Goal: Task Accomplishment & Management: Manage account settings

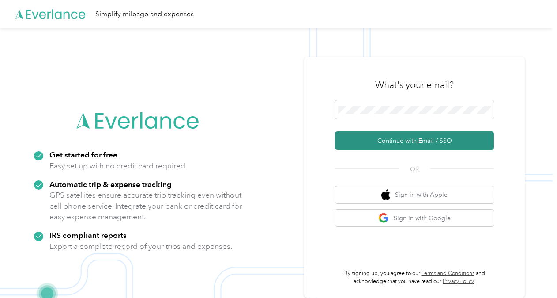
click at [383, 140] on button "Continue with Email / SSO" at bounding box center [414, 140] width 159 height 19
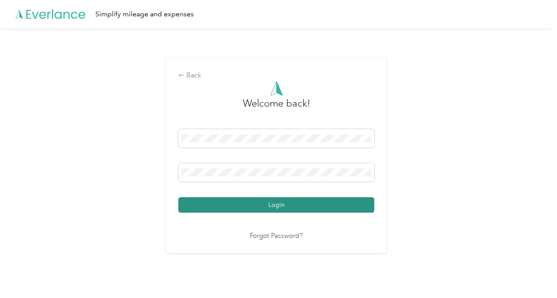
click at [235, 208] on button "Login" at bounding box center [276, 204] width 196 height 15
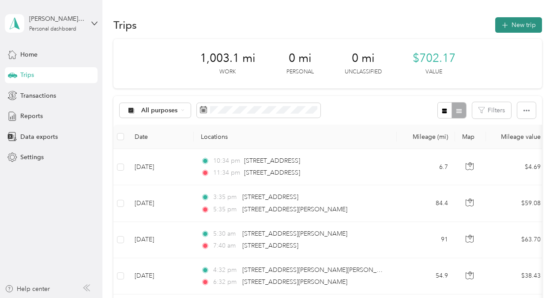
click at [506, 27] on button "New trip" at bounding box center [519, 24] width 47 height 15
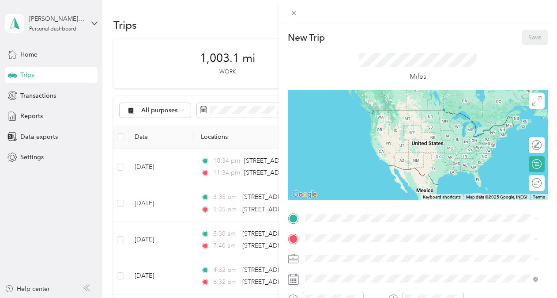
click at [293, 220] on icon at bounding box center [294, 219] width 8 height 8
click at [178, 51] on div "New Trip Save This trip cannot be edited because it is either under review, app…" at bounding box center [278, 149] width 557 height 298
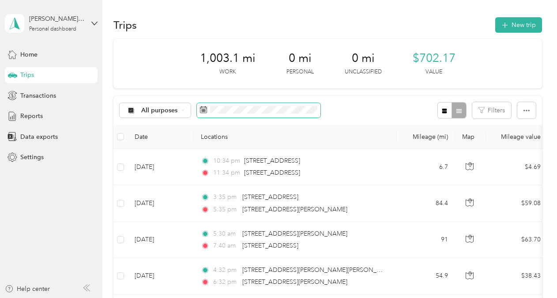
click at [205, 112] on icon at bounding box center [203, 109] width 7 height 7
click at [527, 108] on button "button" at bounding box center [527, 110] width 19 height 16
click at [494, 44] on div "1,003.1 mi Work 0 mi Personal 0 mi Unclassified $702.17 Value" at bounding box center [328, 63] width 429 height 49
click at [505, 19] on button "New trip" at bounding box center [519, 24] width 47 height 15
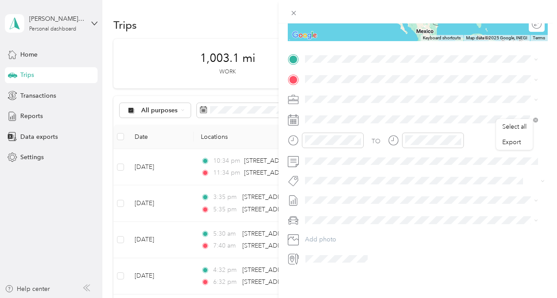
scroll to position [166, 0]
click at [293, 119] on rect at bounding box center [292, 119] width 1 height 1
drag, startPoint x: 292, startPoint y: 112, endPoint x: 294, endPoint y: 117, distance: 5.7
click at [293, 115] on icon at bounding box center [293, 119] width 11 height 11
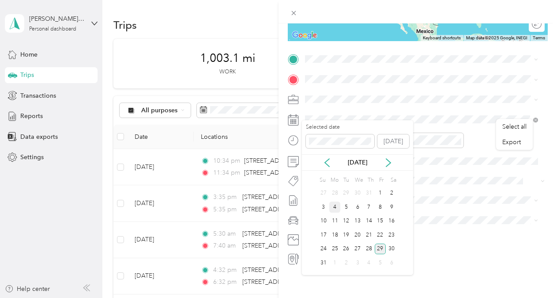
click at [338, 205] on div "4" at bounding box center [335, 206] width 11 height 11
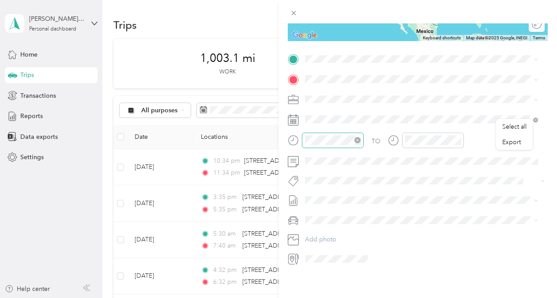
click at [358, 137] on icon "close-circle" at bounding box center [358, 140] width 6 height 6
click at [318, 174] on div "06" at bounding box center [314, 173] width 21 height 12
click at [318, 151] on div "04" at bounding box center [314, 149] width 21 height 12
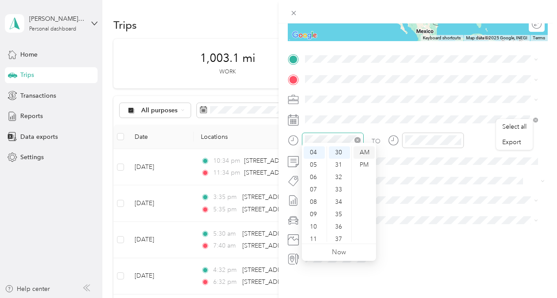
click at [360, 151] on div "AM" at bounding box center [364, 152] width 21 height 12
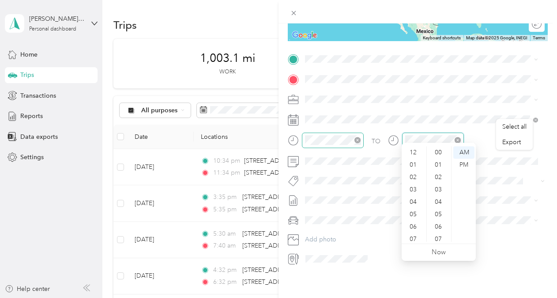
scroll to position [53, 0]
click at [418, 171] on div "06" at bounding box center [414, 173] width 21 height 12
click at [460, 92] on span at bounding box center [425, 99] width 246 height 14
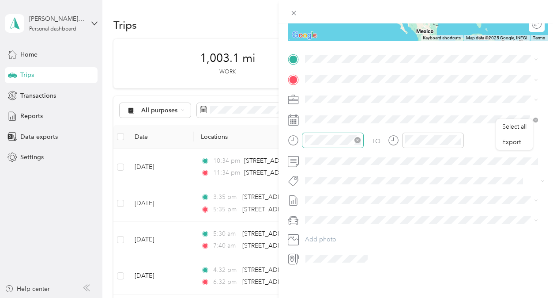
click at [294, 255] on icon at bounding box center [292, 259] width 5 height 8
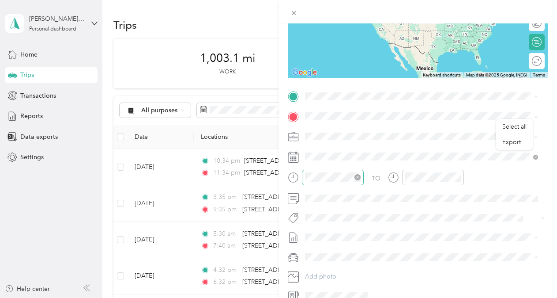
scroll to position [102, 0]
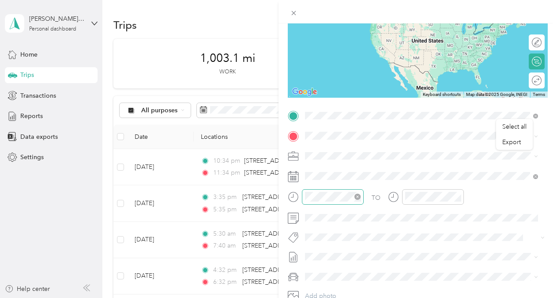
click at [335, 152] on span "[STREET_ADDRESS][PERSON_NAME][US_STATE]" at bounding box center [390, 148] width 137 height 8
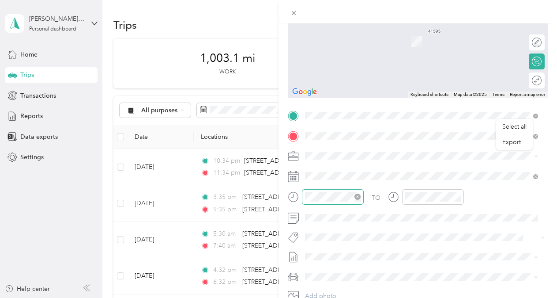
click at [341, 168] on span "[STREET_ADDRESS][US_STATE]" at bounding box center [366, 167] width 88 height 8
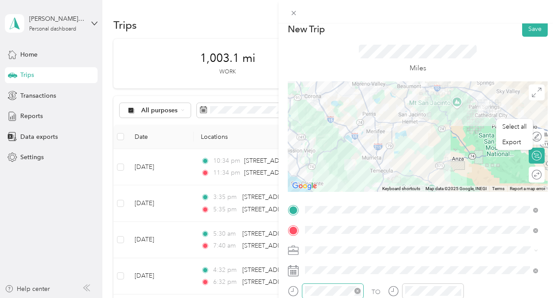
scroll to position [0, 0]
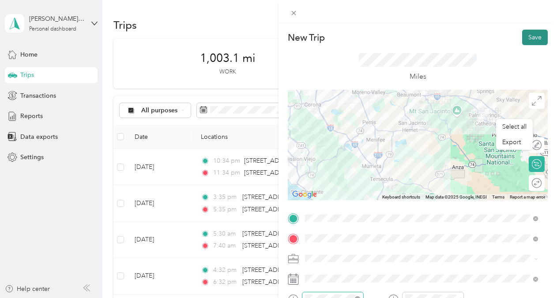
click at [525, 35] on button "Save" at bounding box center [536, 37] width 26 height 15
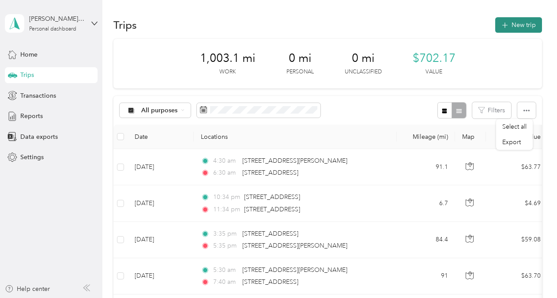
click at [504, 22] on icon "button" at bounding box center [505, 25] width 10 height 10
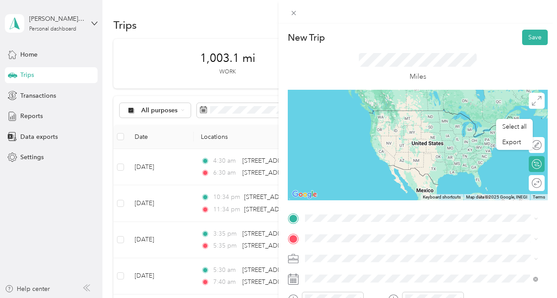
click at [381, 111] on span "[STREET_ADDRESS][US_STATE]" at bounding box center [366, 107] width 88 height 8
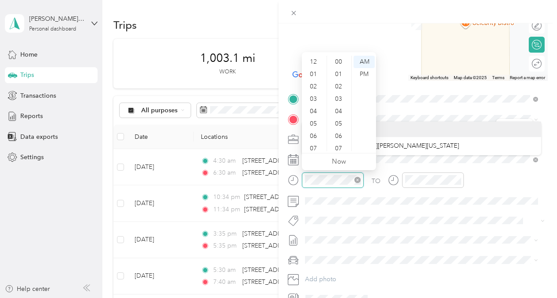
scroll to position [53, 0]
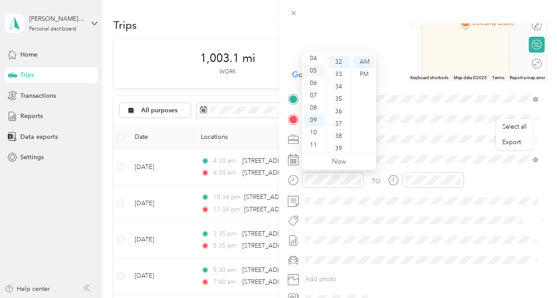
click at [318, 68] on div "05" at bounding box center [314, 70] width 21 height 12
click at [366, 72] on div "PM" at bounding box center [364, 74] width 21 height 12
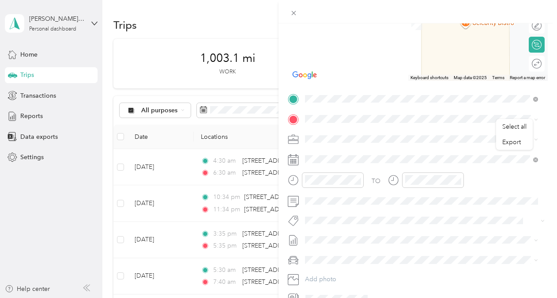
click at [382, 212] on div "TO Add photo" at bounding box center [418, 198] width 260 height 213
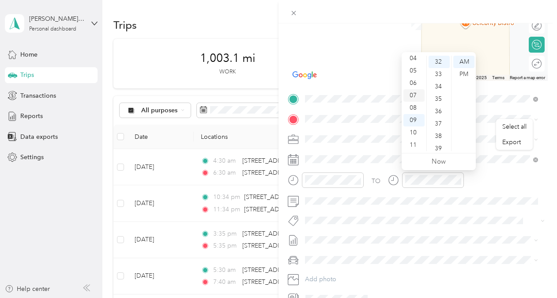
click at [417, 96] on div "07" at bounding box center [414, 95] width 21 height 12
click at [439, 87] on div "34" at bounding box center [439, 86] width 21 height 12
click at [462, 76] on div "PM" at bounding box center [464, 74] width 21 height 12
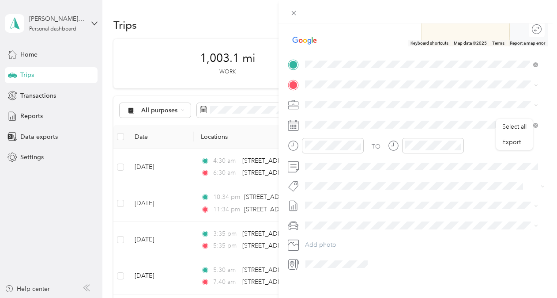
scroll to position [166, 0]
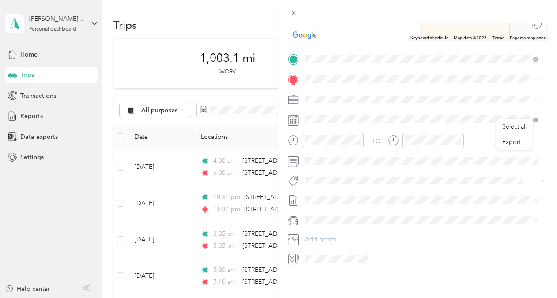
click at [295, 116] on icon at bounding box center [293, 119] width 11 height 11
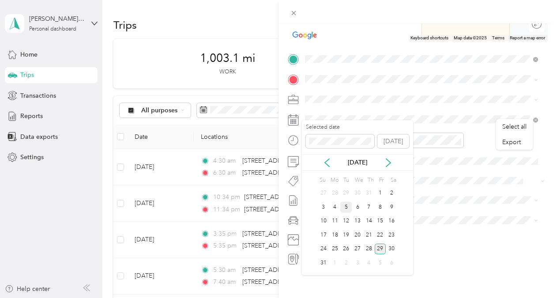
click at [349, 209] on div "5" at bounding box center [346, 206] width 11 height 11
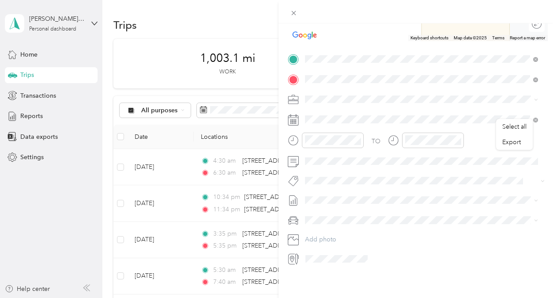
click at [375, 105] on span "[STREET_ADDRESS][PERSON_NAME][US_STATE]" at bounding box center [390, 104] width 137 height 8
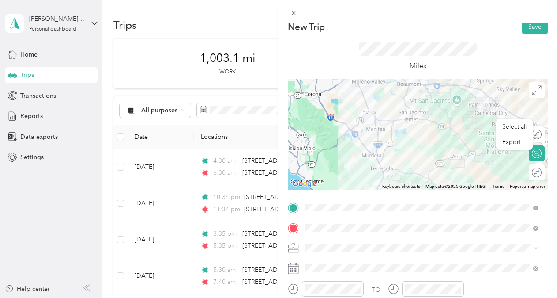
scroll to position [0, 0]
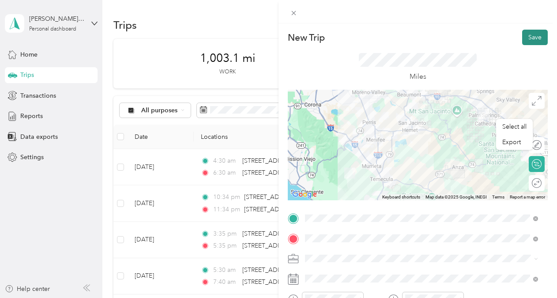
click at [529, 40] on button "Save" at bounding box center [536, 37] width 26 height 15
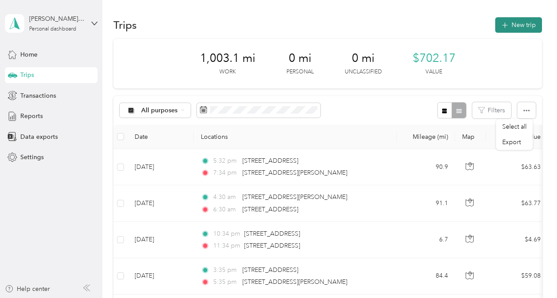
click at [523, 25] on button "New trip" at bounding box center [519, 24] width 47 height 15
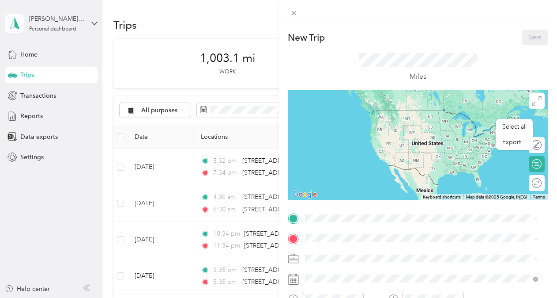
click at [294, 218] on icon at bounding box center [294, 219] width 8 height 8
click at [363, 114] on span "[STREET_ADDRESS][PERSON_NAME][US_STATE]" at bounding box center [390, 110] width 137 height 8
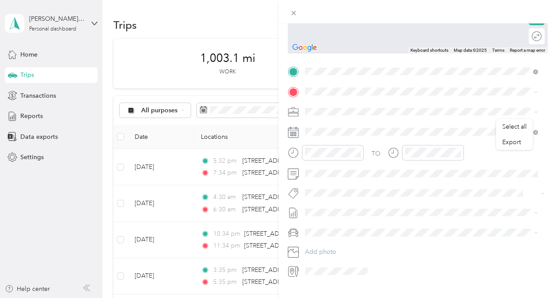
scroll to position [148, 0]
click at [345, 123] on span "[STREET_ADDRESS][US_STATE]" at bounding box center [366, 122] width 88 height 8
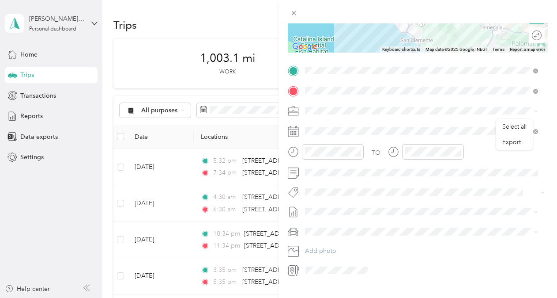
click at [292, 131] on rect at bounding box center [292, 130] width 1 height 1
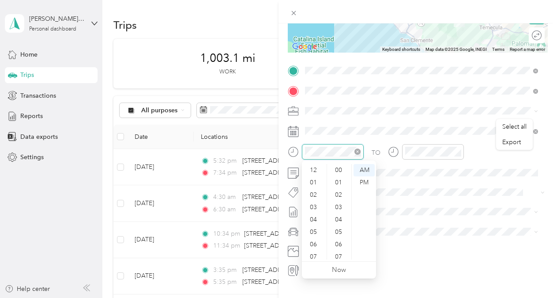
scroll to position [53, 0]
click at [316, 203] on div "07" at bounding box center [314, 203] width 21 height 12
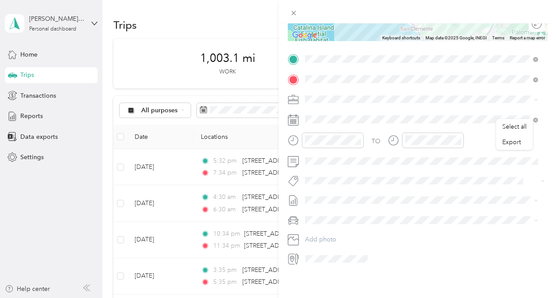
scroll to position [166, 0]
click at [292, 114] on icon at bounding box center [293, 119] width 11 height 11
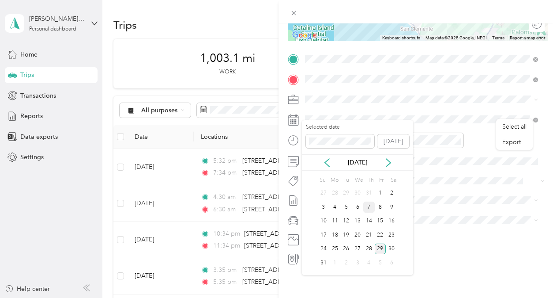
click at [371, 206] on div "7" at bounding box center [369, 206] width 11 height 11
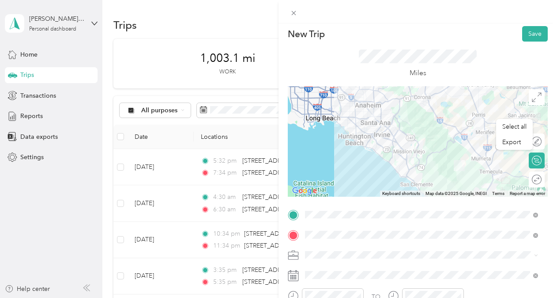
scroll to position [0, 0]
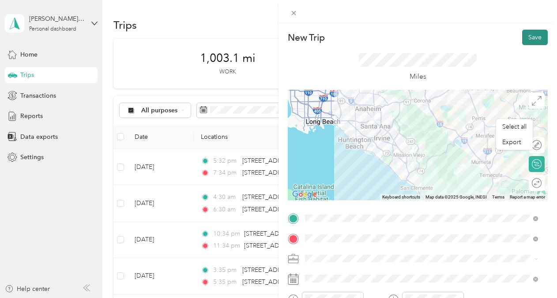
click at [528, 37] on button "Save" at bounding box center [536, 37] width 26 height 15
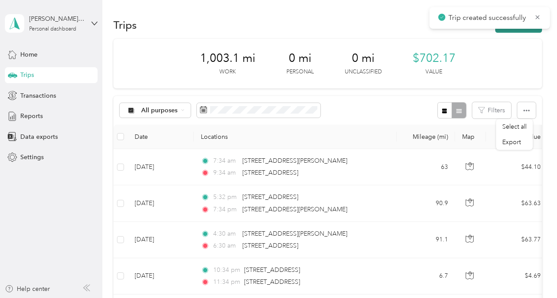
click at [517, 29] on button "New trip" at bounding box center [519, 24] width 47 height 15
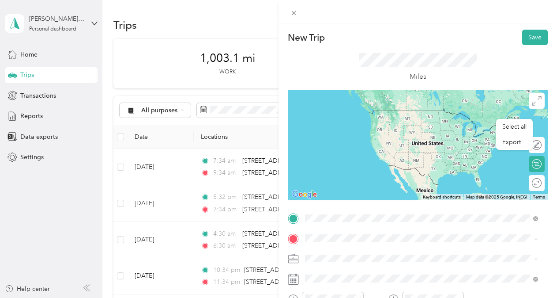
click at [322, 249] on span "[STREET_ADDRESS][US_STATE]" at bounding box center [366, 250] width 88 height 8
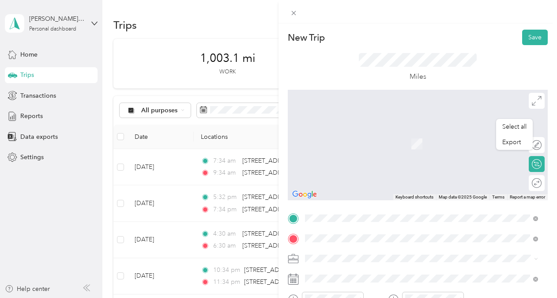
click at [392, 270] on span "[STREET_ADDRESS][PERSON_NAME][US_STATE]" at bounding box center [390, 270] width 137 height 8
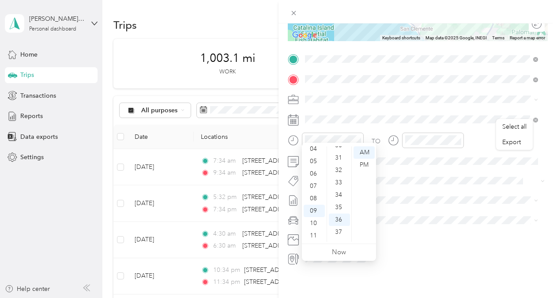
scroll to position [35, 0]
click at [319, 152] on div "03" at bounding box center [314, 154] width 21 height 12
click at [363, 162] on div "PM" at bounding box center [364, 165] width 21 height 12
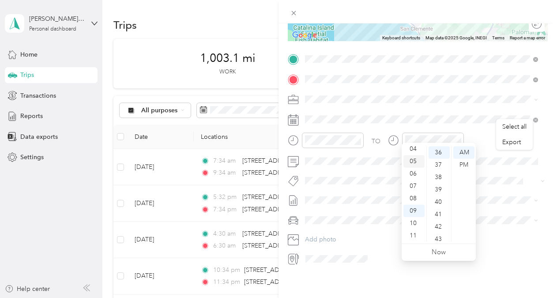
click at [419, 162] on div "05" at bounding box center [414, 161] width 21 height 12
click at [468, 164] on div "PM" at bounding box center [464, 165] width 21 height 12
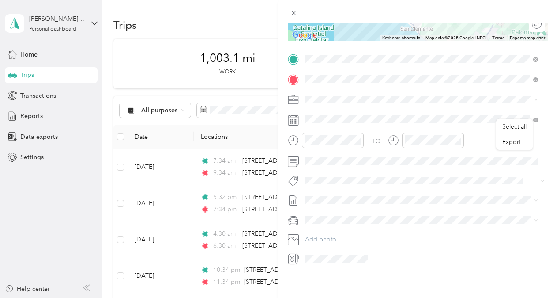
click at [292, 119] on rect at bounding box center [292, 119] width 1 height 1
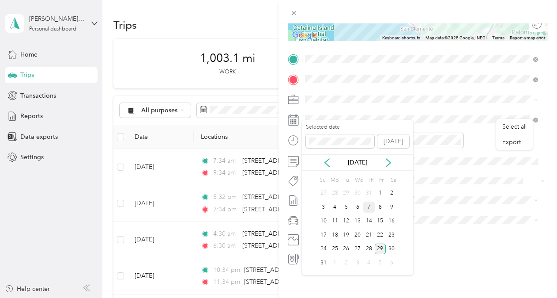
click at [370, 207] on div "7" at bounding box center [369, 206] width 11 height 11
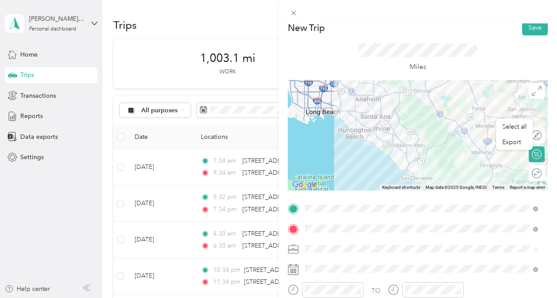
scroll to position [0, 0]
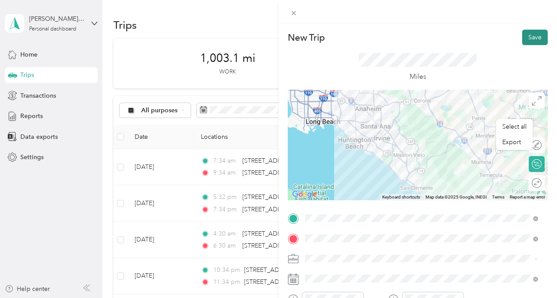
click at [527, 37] on button "Save" at bounding box center [536, 37] width 26 height 15
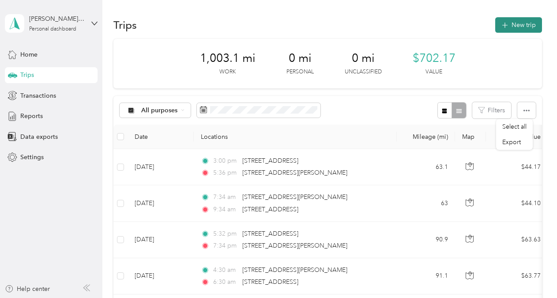
click at [505, 25] on icon "button" at bounding box center [505, 25] width 10 height 10
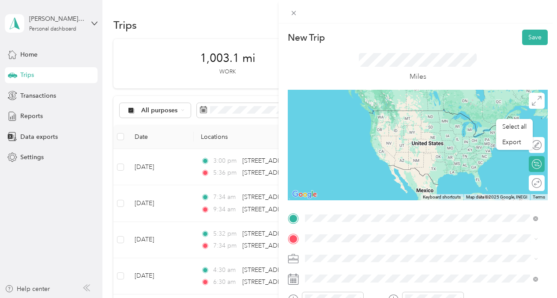
click at [388, 111] on span "[STREET_ADDRESS][PERSON_NAME][US_STATE]" at bounding box center [390, 110] width 137 height 8
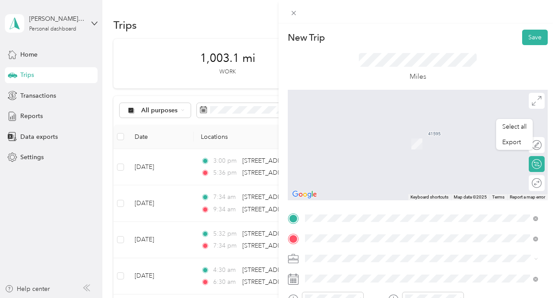
click at [347, 135] on span "[STREET_ADDRESS][US_STATE]" at bounding box center [366, 131] width 88 height 8
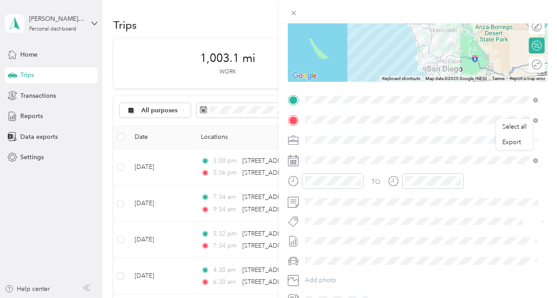
scroll to position [122, 0]
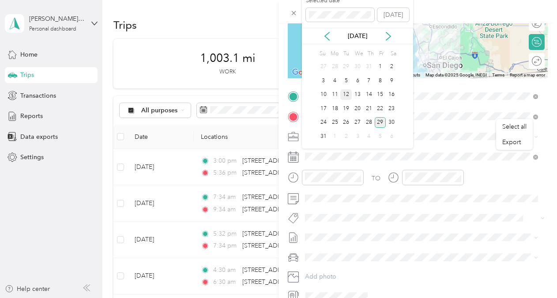
click at [348, 95] on div "12" at bounding box center [346, 94] width 11 height 11
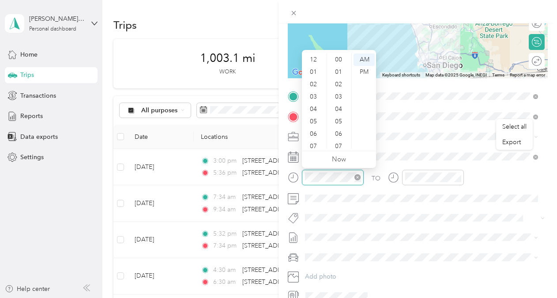
scroll to position [53, 0]
click at [314, 91] on div "07" at bounding box center [314, 93] width 21 height 12
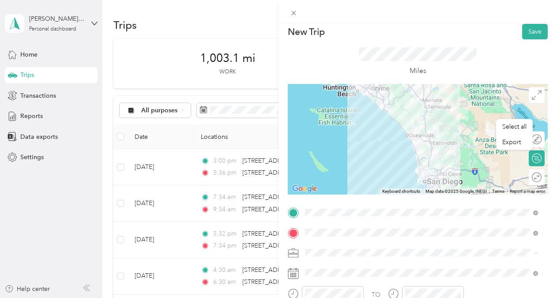
scroll to position [0, 0]
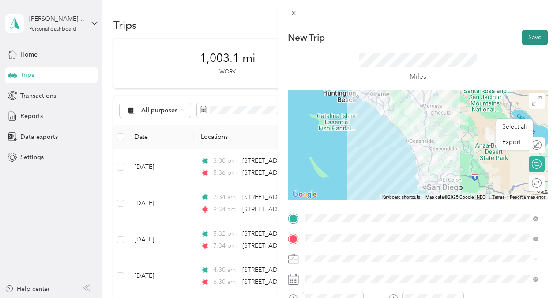
click at [526, 39] on button "Save" at bounding box center [536, 37] width 26 height 15
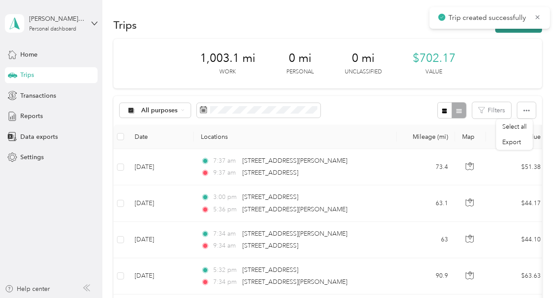
click at [528, 30] on button "New trip" at bounding box center [519, 24] width 47 height 15
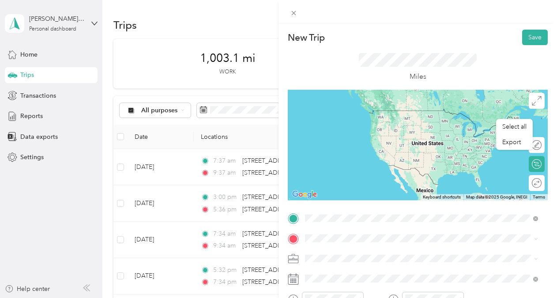
click at [364, 114] on span "[STREET_ADDRESS][US_STATE]" at bounding box center [366, 110] width 88 height 8
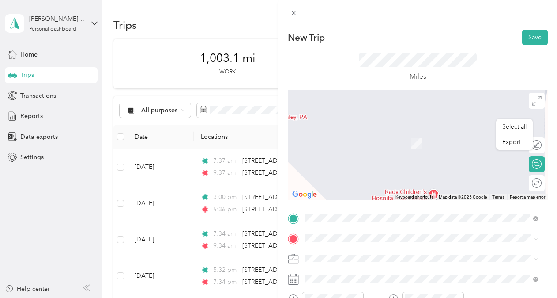
click at [394, 269] on span "[STREET_ADDRESS][PERSON_NAME][US_STATE]" at bounding box center [390, 267] width 137 height 8
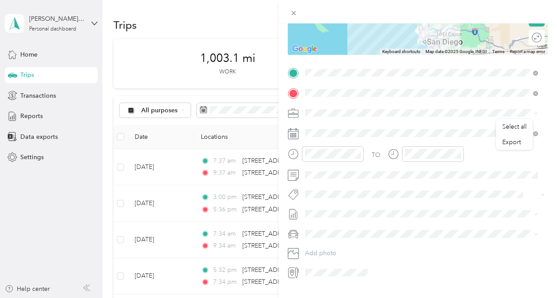
scroll to position [166, 0]
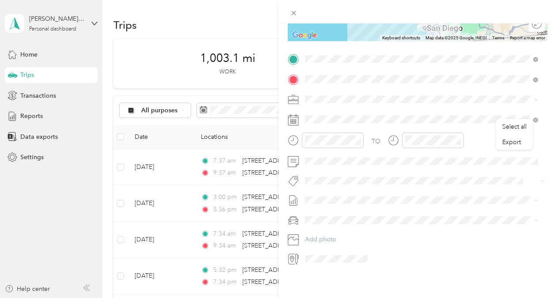
click at [294, 121] on rect at bounding box center [294, 121] width 1 height 1
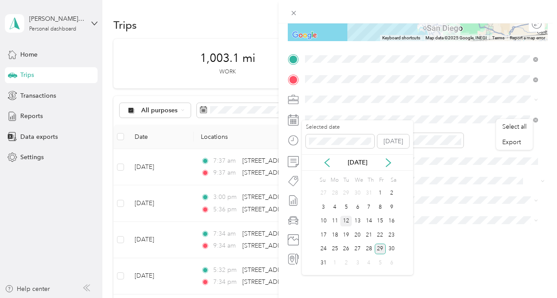
click at [349, 217] on div "12" at bounding box center [346, 221] width 11 height 11
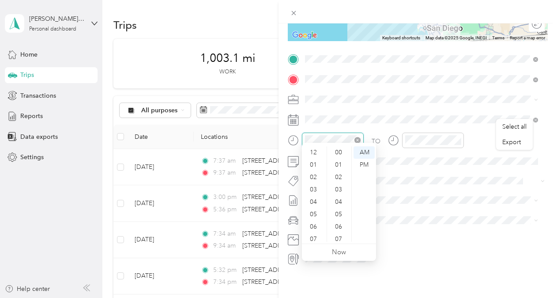
scroll to position [53, 0]
click at [312, 145] on div "12 01 02 03 04 05 06 07 08 09 10 11 00 01 02 03 04 05 06 07 08 09 10 11 12 13 1…" at bounding box center [339, 193] width 74 height 99
drag, startPoint x: 312, startPoint y: 145, endPoint x: 365, endPoint y: 167, distance: 57.3
click at [365, 167] on div "PM" at bounding box center [364, 165] width 21 height 12
click at [314, 147] on div "04" at bounding box center [314, 149] width 21 height 12
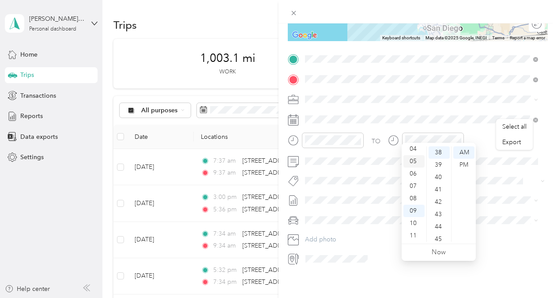
click at [416, 162] on div "05" at bounding box center [414, 161] width 21 height 12
drag, startPoint x: 443, startPoint y: 166, endPoint x: 449, endPoint y: 164, distance: 6.8
click at [443, 166] on div "39" at bounding box center [439, 165] width 21 height 12
click at [464, 163] on div "PM" at bounding box center [464, 165] width 21 height 12
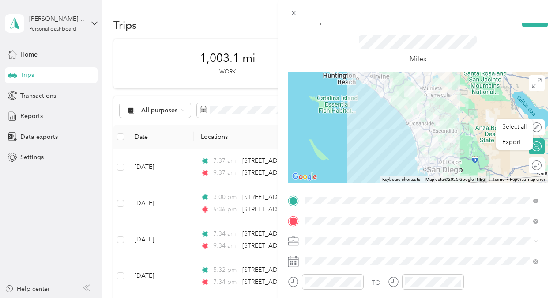
scroll to position [0, 0]
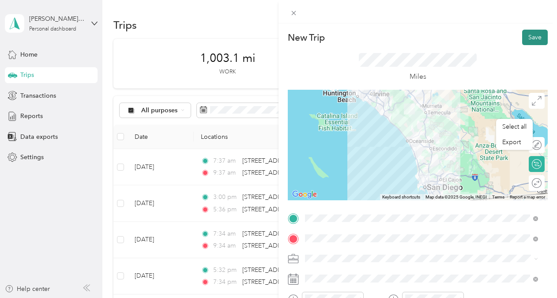
click at [527, 36] on button "Save" at bounding box center [536, 37] width 26 height 15
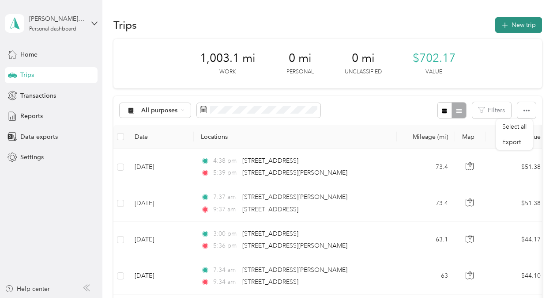
click at [515, 21] on button "New trip" at bounding box center [519, 24] width 47 height 15
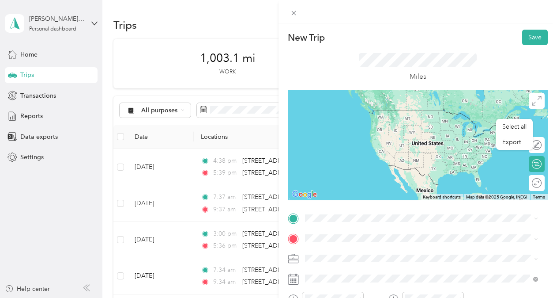
click at [370, 110] on span "[STREET_ADDRESS][PERSON_NAME][US_STATE]" at bounding box center [390, 108] width 137 height 8
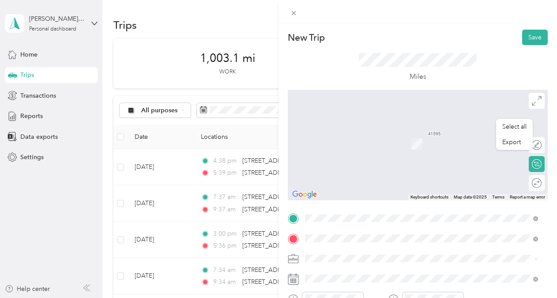
click at [348, 140] on li "[STREET_ADDRESS][PERSON_NAME][US_STATE]" at bounding box center [421, 131] width 239 height 18
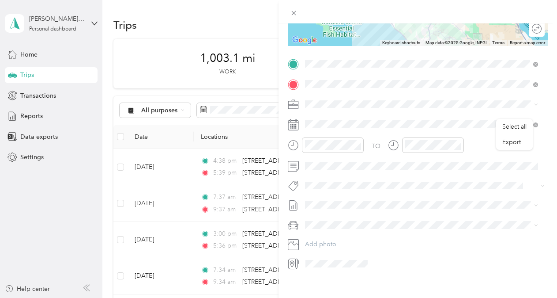
scroll to position [157, 0]
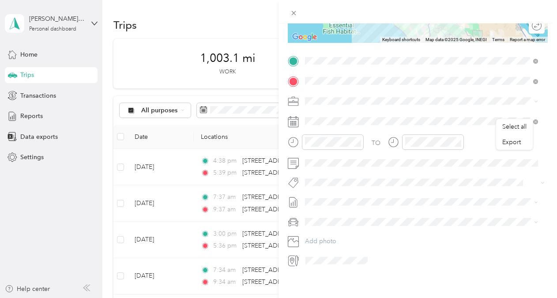
click at [296, 122] on icon at bounding box center [293, 121] width 11 height 11
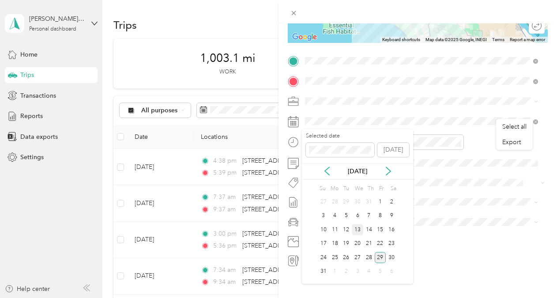
click at [360, 228] on div "13" at bounding box center [357, 229] width 11 height 11
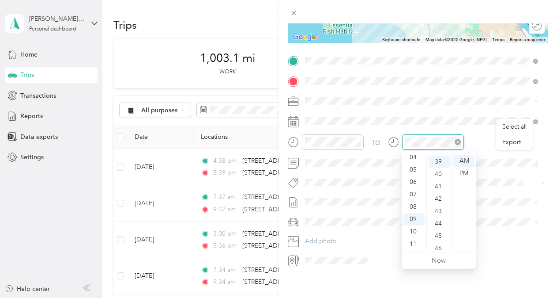
scroll to position [482, 0]
click at [418, 230] on div "10" at bounding box center [414, 231] width 21 height 12
click at [516, 215] on span at bounding box center [425, 222] width 246 height 14
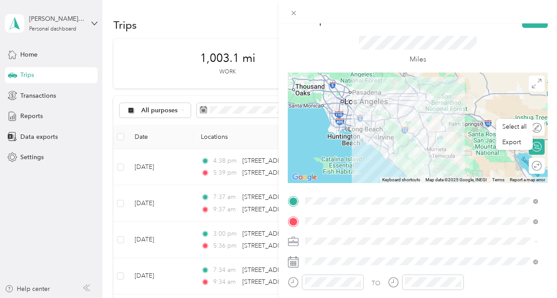
scroll to position [0, 0]
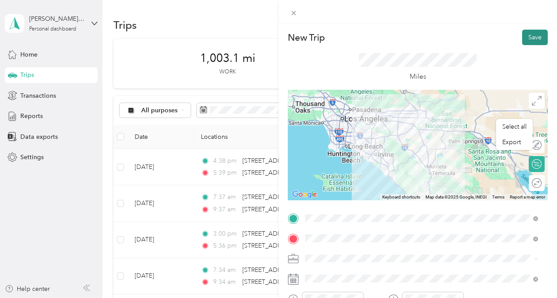
click at [528, 34] on button "Save" at bounding box center [536, 37] width 26 height 15
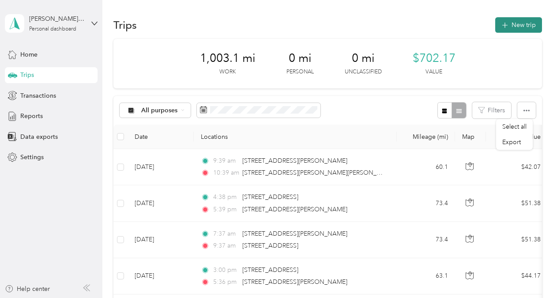
click at [506, 28] on button "New trip" at bounding box center [519, 24] width 47 height 15
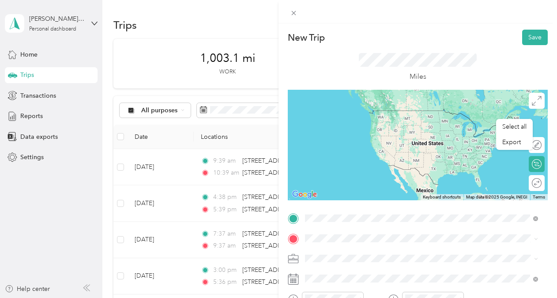
click at [375, 114] on span "[STREET_ADDRESS][PERSON_NAME][US_STATE]" at bounding box center [390, 110] width 137 height 8
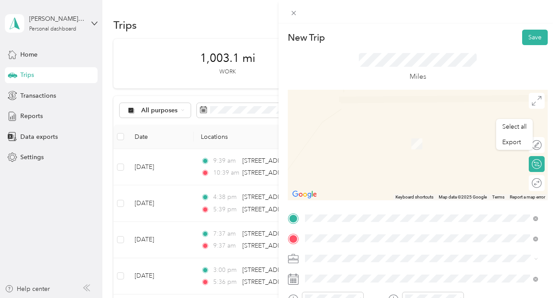
click at [427, 272] on span "[STREET_ADDRESS][PERSON_NAME][US_STATE]" at bounding box center [390, 270] width 137 height 8
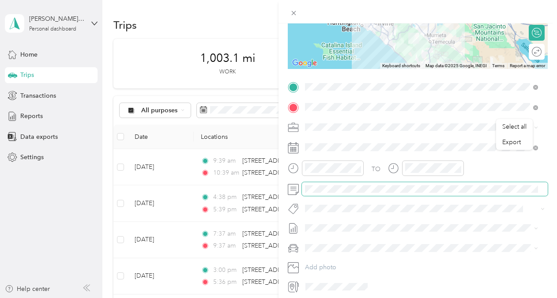
scroll to position [134, 0]
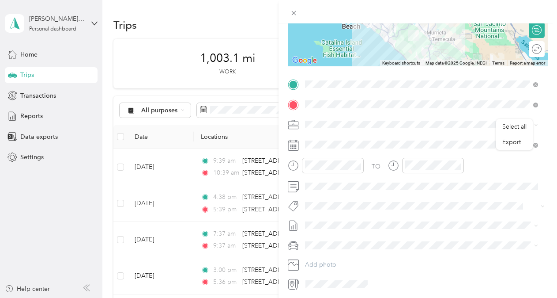
click at [295, 144] on rect at bounding box center [294, 144] width 1 height 1
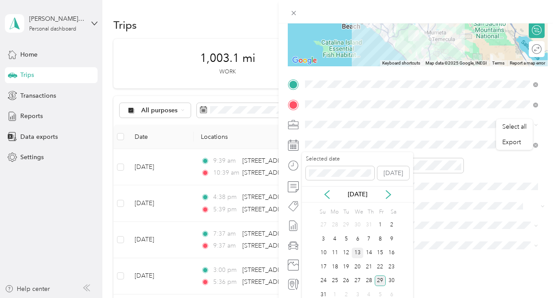
click at [358, 247] on div "13" at bounding box center [357, 252] width 11 height 11
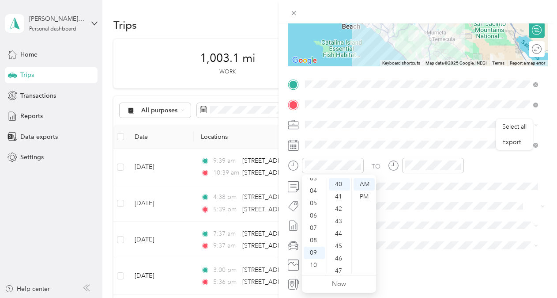
scroll to position [0, 0]
click at [317, 220] on div "03" at bounding box center [314, 221] width 21 height 12
click at [365, 197] on div "PM" at bounding box center [364, 196] width 21 height 12
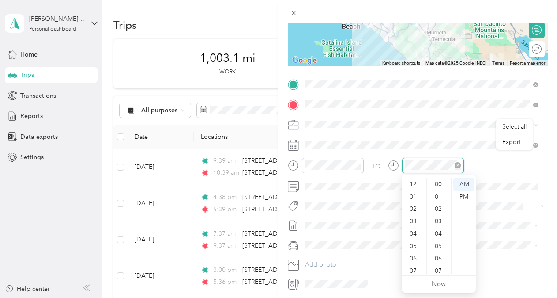
scroll to position [53, 0]
click at [418, 182] on div "04" at bounding box center [414, 180] width 21 height 12
drag, startPoint x: 442, startPoint y: 246, endPoint x: 455, endPoint y: 228, distance: 21.8
click at [443, 246] on div "45" at bounding box center [439, 246] width 21 height 12
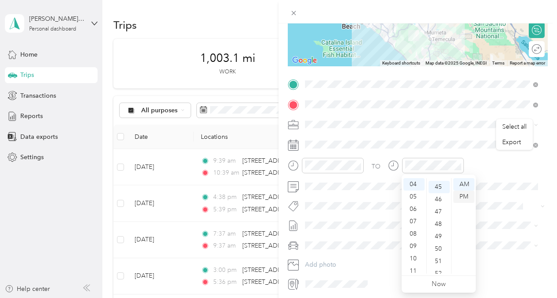
scroll to position [557, 0]
click at [470, 197] on div "PM" at bounding box center [464, 196] width 21 height 12
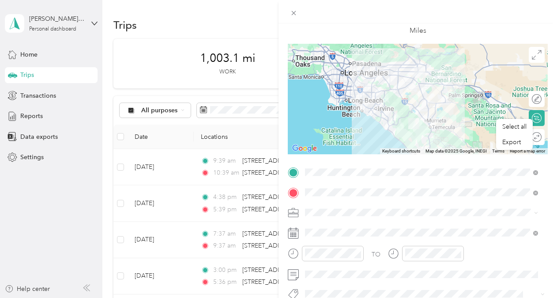
scroll to position [0, 0]
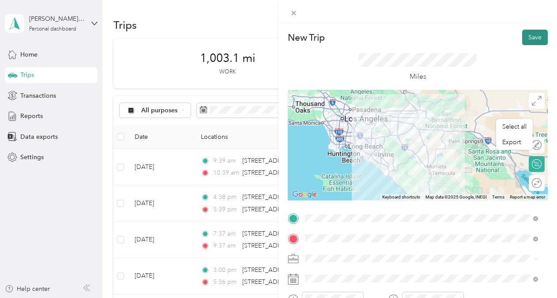
click at [527, 38] on button "Save" at bounding box center [536, 37] width 26 height 15
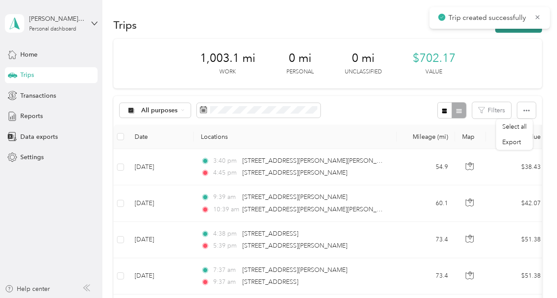
click at [508, 29] on button "New trip" at bounding box center [519, 24] width 47 height 15
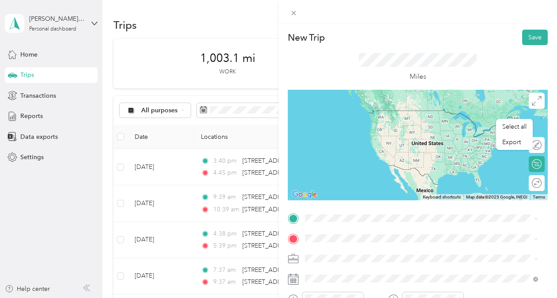
click at [360, 112] on span "[STREET_ADDRESS][PERSON_NAME][US_STATE]" at bounding box center [390, 109] width 137 height 8
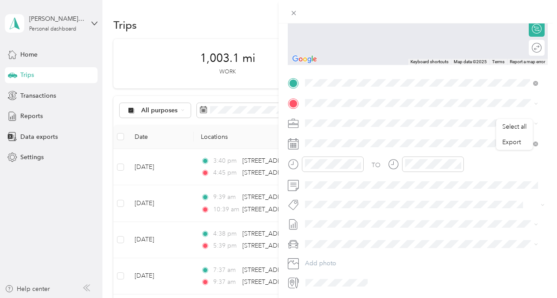
scroll to position [136, 0]
click at [348, 133] on span "[STREET_ADDRESS][US_STATE]" at bounding box center [366, 130] width 88 height 8
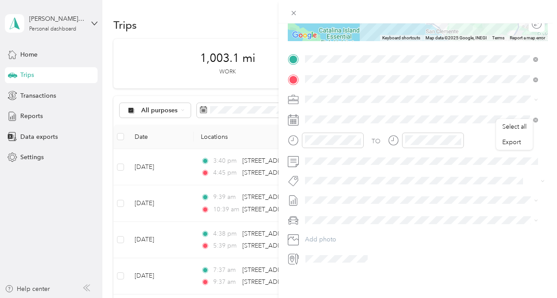
scroll to position [166, 0]
click at [294, 121] on rect at bounding box center [294, 121] width 1 height 1
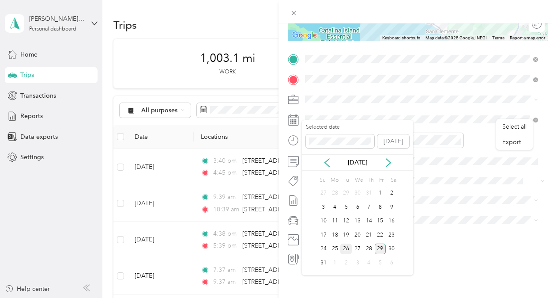
click at [349, 247] on div "26" at bounding box center [346, 248] width 11 height 11
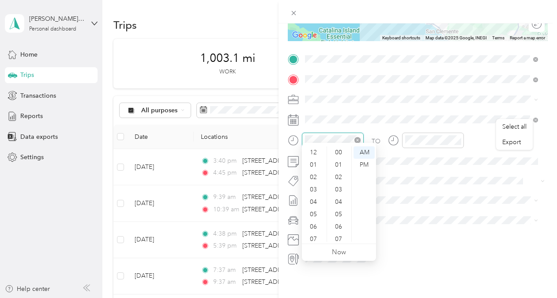
scroll to position [53, 0]
click at [315, 199] on div "08" at bounding box center [314, 198] width 21 height 12
click at [365, 149] on div "AM" at bounding box center [364, 152] width 21 height 12
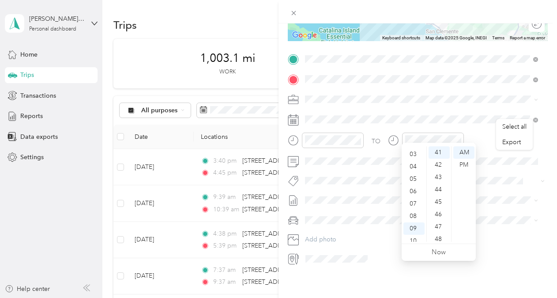
scroll to position [18, 0]
click at [416, 148] on div "01" at bounding box center [414, 147] width 21 height 12
click at [463, 165] on div "PM" at bounding box center [464, 165] width 21 height 12
click at [466, 165] on div "PM" at bounding box center [464, 165] width 21 height 12
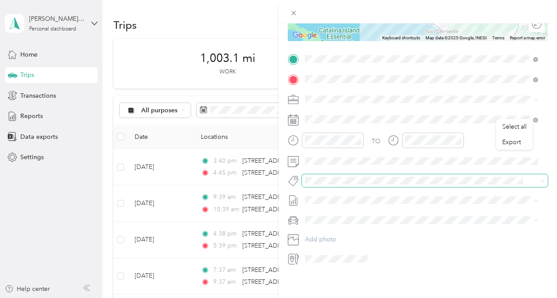
click at [527, 179] on span at bounding box center [425, 180] width 246 height 12
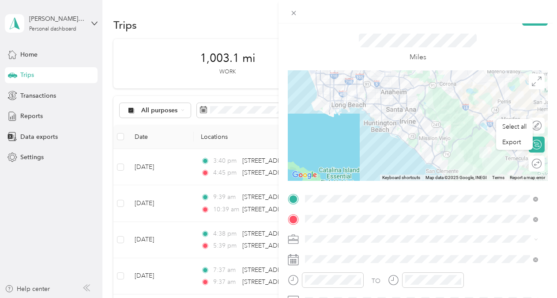
scroll to position [0, 0]
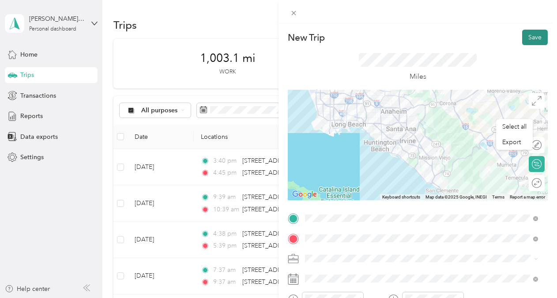
click at [523, 37] on button "Save" at bounding box center [536, 37] width 26 height 15
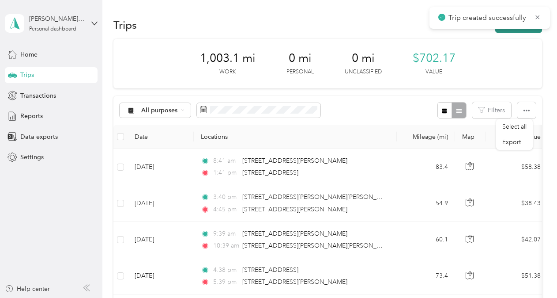
click at [512, 29] on button "New trip" at bounding box center [519, 24] width 47 height 15
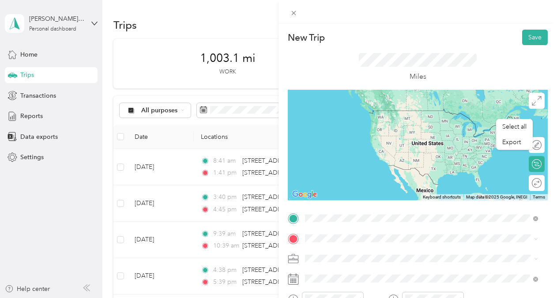
click at [350, 114] on span "[STREET_ADDRESS][US_STATE]" at bounding box center [366, 110] width 88 height 8
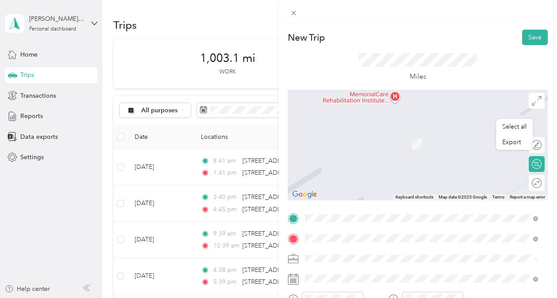
click at [377, 274] on span "[STREET_ADDRESS][PERSON_NAME][US_STATE]" at bounding box center [390, 270] width 137 height 8
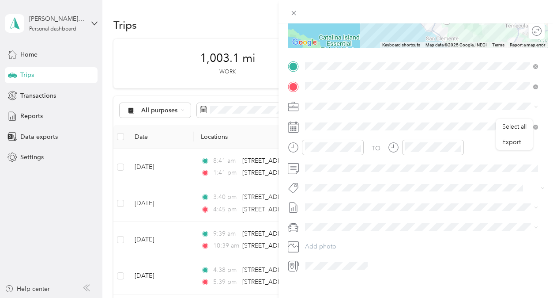
scroll to position [166, 0]
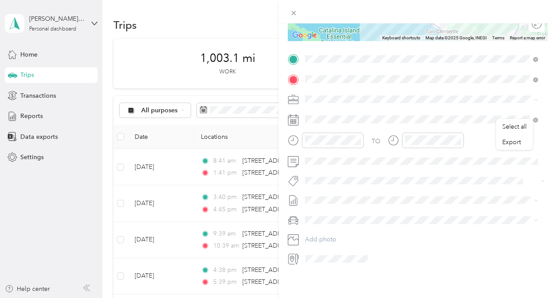
click at [296, 121] on rect at bounding box center [296, 121] width 1 height 1
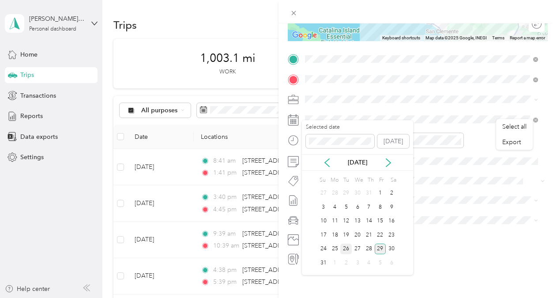
click at [345, 246] on div "26" at bounding box center [346, 248] width 11 height 11
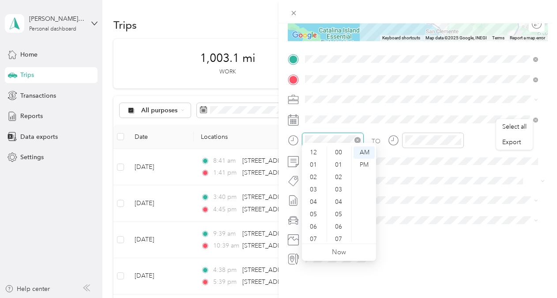
scroll to position [53, 0]
click at [318, 157] on div "02" at bounding box center [314, 159] width 21 height 12
click at [364, 163] on div "PM" at bounding box center [364, 165] width 21 height 12
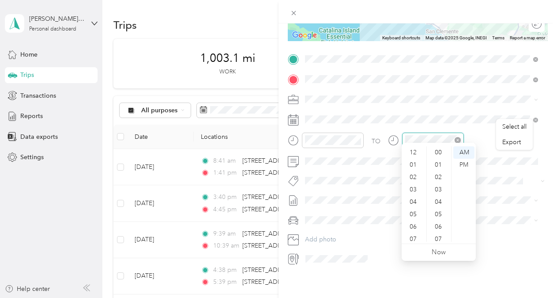
scroll to position [53, 0]
click at [414, 147] on div "04" at bounding box center [414, 149] width 21 height 12
click at [470, 164] on div "PM" at bounding box center [464, 165] width 21 height 12
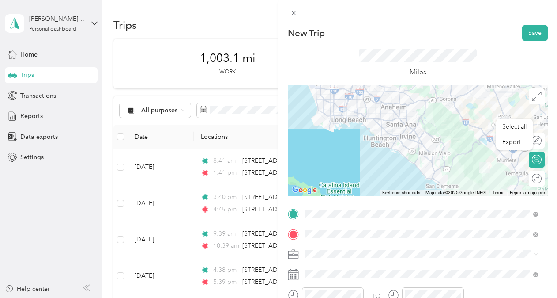
scroll to position [14, 0]
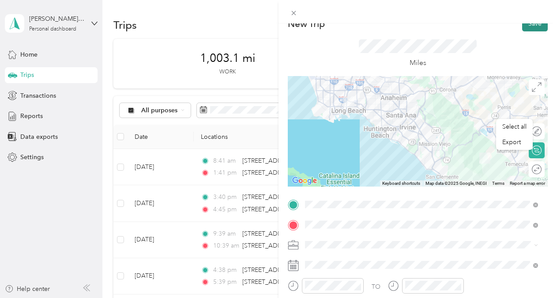
click at [523, 26] on button "Save" at bounding box center [536, 23] width 26 height 15
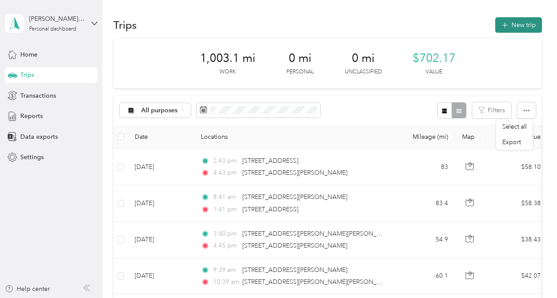
click at [511, 27] on button "New trip" at bounding box center [519, 24] width 47 height 15
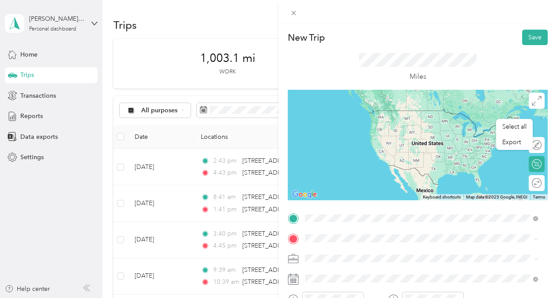
click at [364, 114] on span "[STREET_ADDRESS][PERSON_NAME][US_STATE]" at bounding box center [390, 110] width 137 height 8
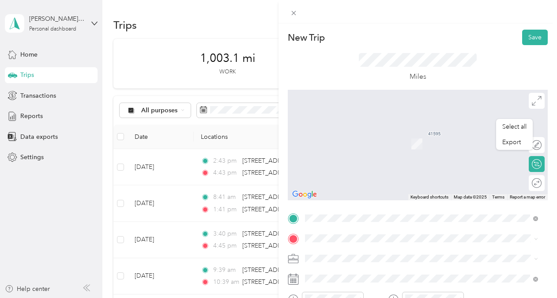
click at [356, 140] on span "[STREET_ADDRESS][US_STATE]" at bounding box center [366, 137] width 88 height 8
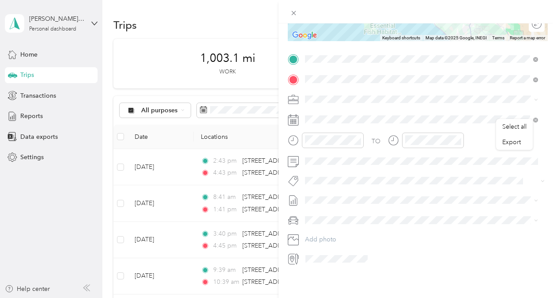
scroll to position [166, 0]
click at [295, 114] on icon at bounding box center [293, 119] width 11 height 11
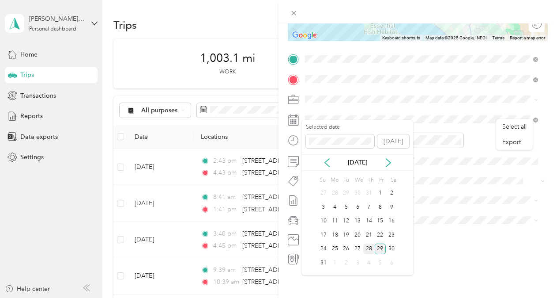
click at [368, 247] on div "28" at bounding box center [369, 248] width 11 height 11
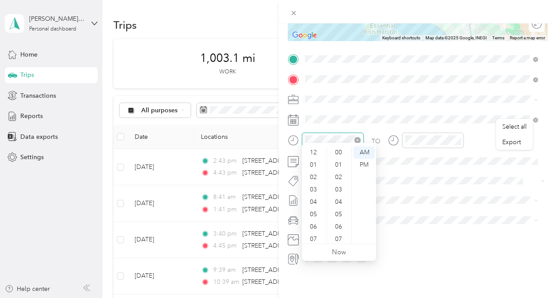
scroll to position [53, 0]
click at [317, 170] on div "06" at bounding box center [314, 173] width 21 height 12
click at [361, 151] on div "AM" at bounding box center [364, 152] width 21 height 12
click at [428, 162] on div "TO Add photo" at bounding box center [418, 158] width 260 height 213
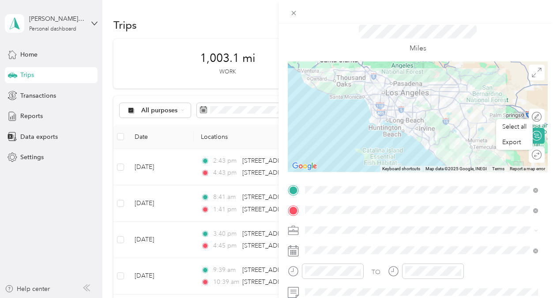
scroll to position [0, 0]
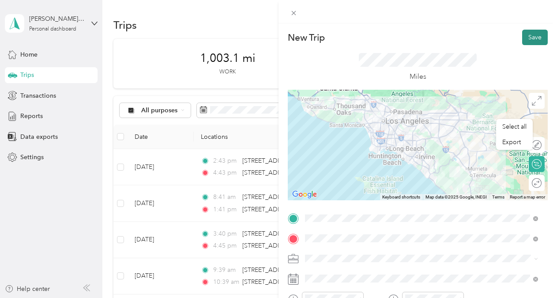
click at [527, 40] on button "Save" at bounding box center [536, 37] width 26 height 15
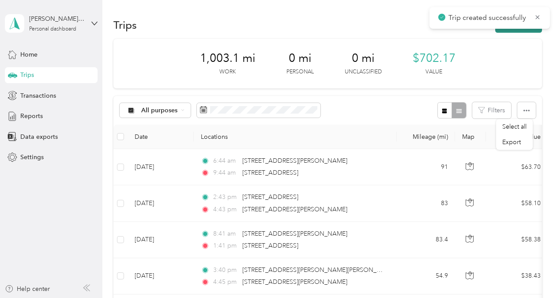
click at [509, 30] on button "New trip" at bounding box center [519, 24] width 47 height 15
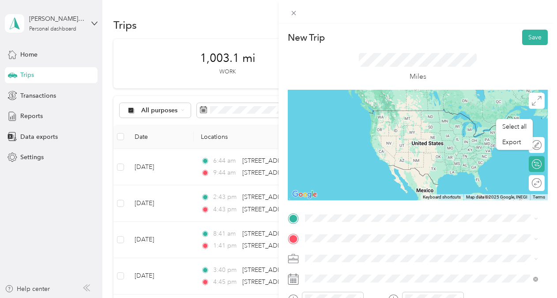
click at [365, 110] on span "[STREET_ADDRESS][US_STATE]" at bounding box center [366, 108] width 88 height 8
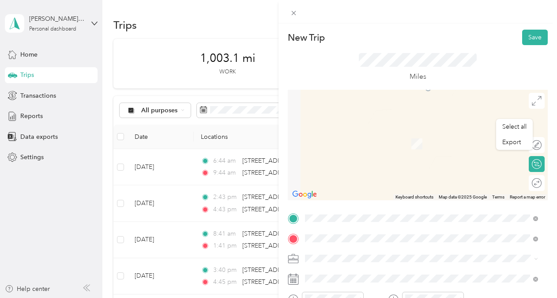
click at [367, 270] on span "[STREET_ADDRESS][PERSON_NAME][US_STATE]" at bounding box center [390, 270] width 137 height 8
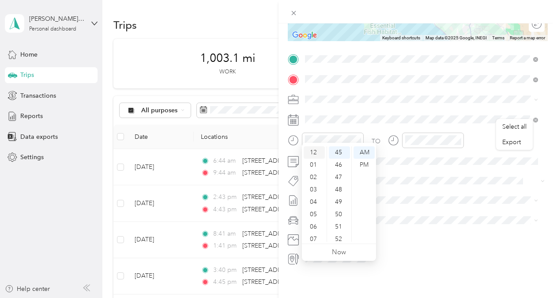
click at [317, 155] on div "12" at bounding box center [314, 152] width 21 height 12
drag, startPoint x: 369, startPoint y: 167, endPoint x: 373, endPoint y: 165, distance: 4.9
click at [369, 167] on div "PM" at bounding box center [364, 165] width 21 height 12
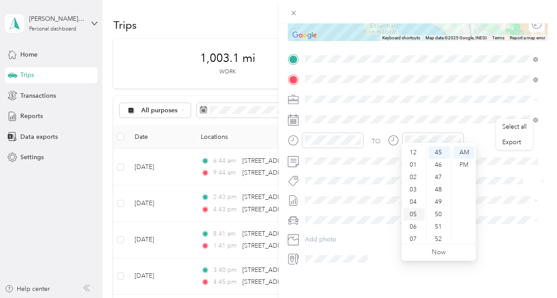
drag, startPoint x: 416, startPoint y: 186, endPoint x: 420, endPoint y: 185, distance: 4.8
click at [417, 186] on div "03" at bounding box center [414, 189] width 21 height 12
click at [466, 165] on div "PM" at bounding box center [464, 165] width 21 height 12
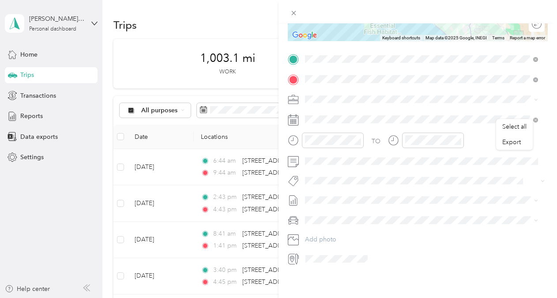
click at [293, 121] on rect at bounding box center [292, 121] width 1 height 1
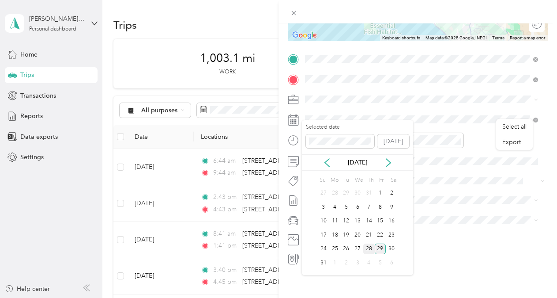
click at [370, 248] on div "28" at bounding box center [369, 248] width 11 height 11
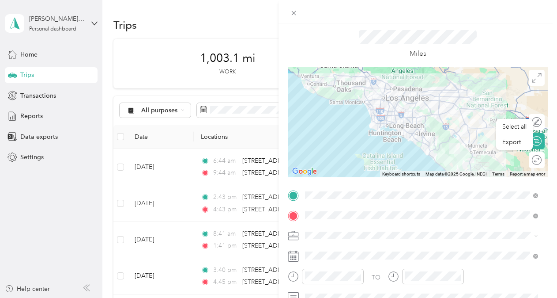
scroll to position [0, 0]
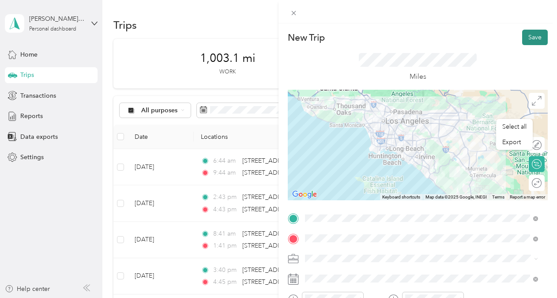
click at [524, 41] on button "Save" at bounding box center [536, 37] width 26 height 15
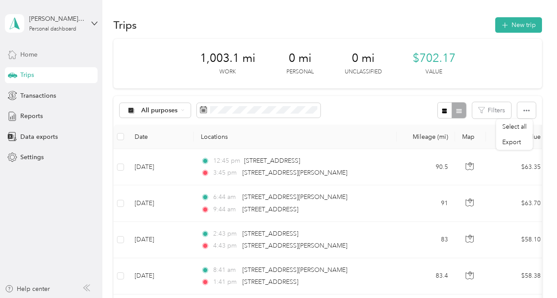
click at [33, 57] on span "Home" at bounding box center [28, 54] width 17 height 9
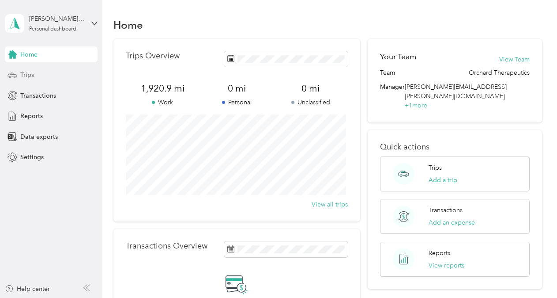
click at [30, 74] on span "Trips" at bounding box center [27, 74] width 14 height 9
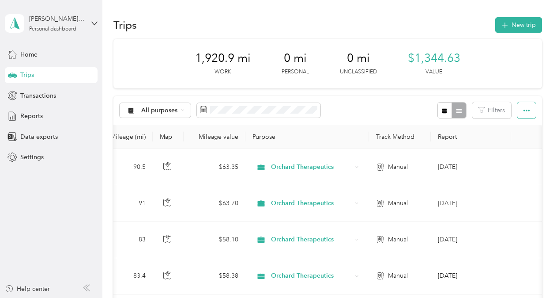
click at [525, 112] on icon "button" at bounding box center [527, 110] width 6 height 6
click at [475, 125] on th "Report" at bounding box center [471, 137] width 80 height 24
click at [393, 105] on div "All purposes Filters" at bounding box center [328, 110] width 429 height 29
click at [50, 94] on span "Transactions" at bounding box center [38, 95] width 36 height 9
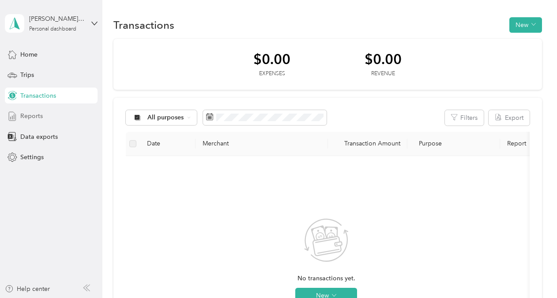
click at [34, 116] on span "Reports" at bounding box center [31, 115] width 23 height 9
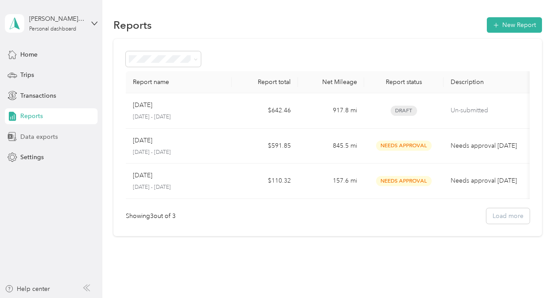
click at [49, 135] on span "Data exports" at bounding box center [39, 136] width 38 height 9
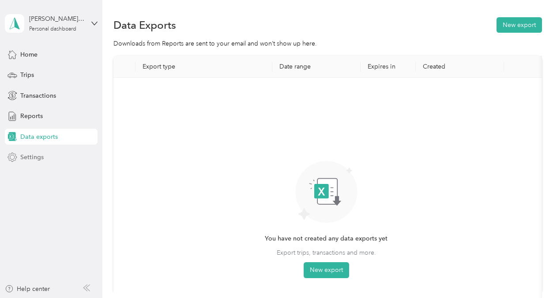
click at [37, 157] on span "Settings" at bounding box center [31, 156] width 23 height 9
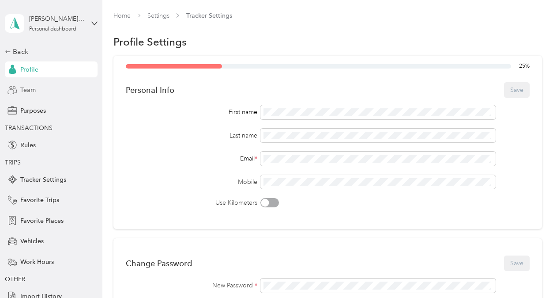
click at [30, 88] on span "Team" at bounding box center [27, 89] width 15 height 9
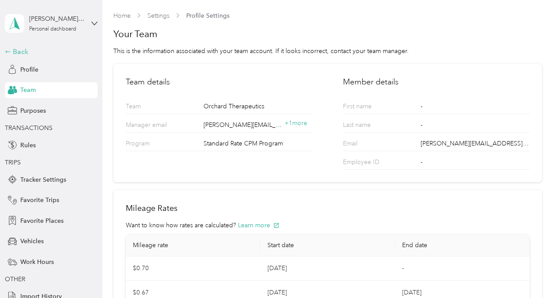
click at [15, 56] on div "Back" at bounding box center [49, 51] width 88 height 11
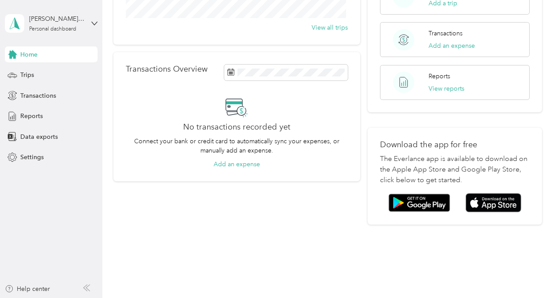
scroll to position [184, 0]
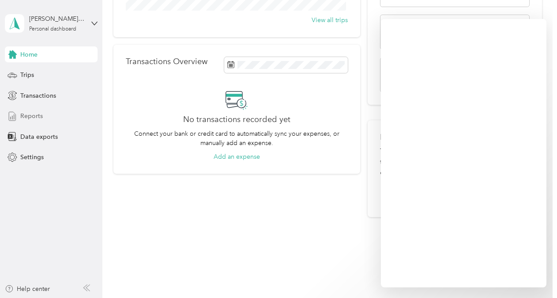
click at [32, 116] on span "Reports" at bounding box center [31, 115] width 23 height 9
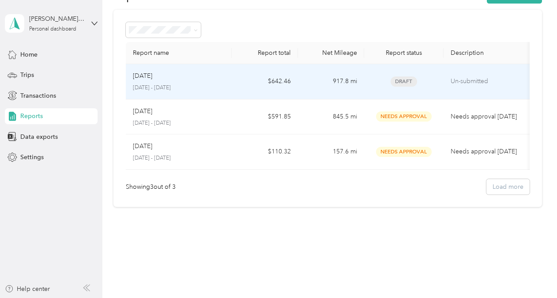
click at [458, 81] on td "Un-submitted" at bounding box center [488, 81] width 88 height 35
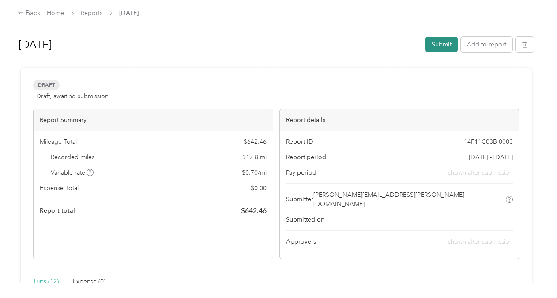
click at [439, 46] on button "Submit" at bounding box center [442, 44] width 32 height 15
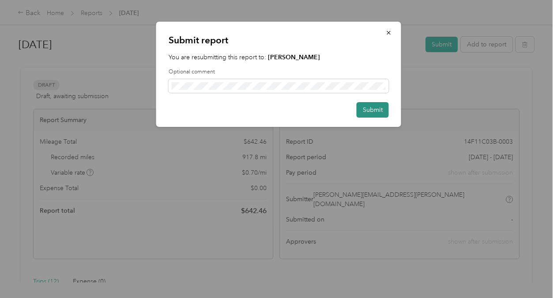
click at [377, 112] on button "Submit" at bounding box center [373, 109] width 32 height 15
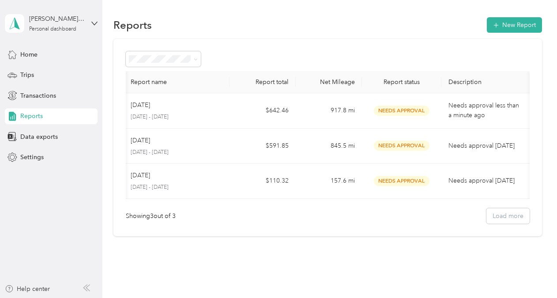
scroll to position [0, 4]
click at [42, 97] on span "Transactions" at bounding box center [38, 95] width 36 height 9
